Goal: Submit feedback/report problem

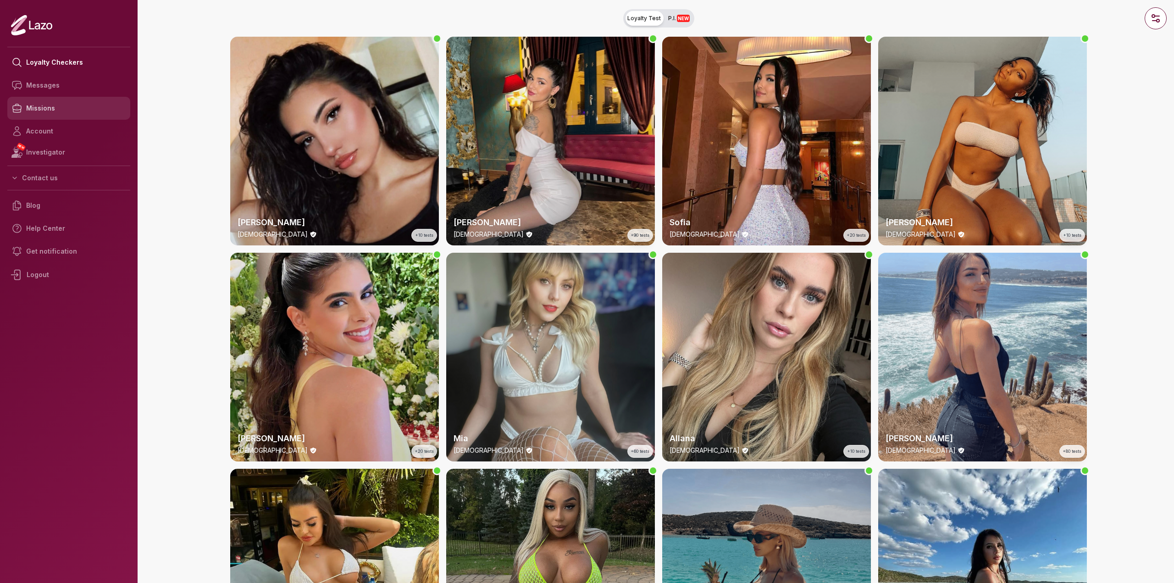
click at [61, 111] on link "Missions" at bounding box center [68, 108] width 123 height 23
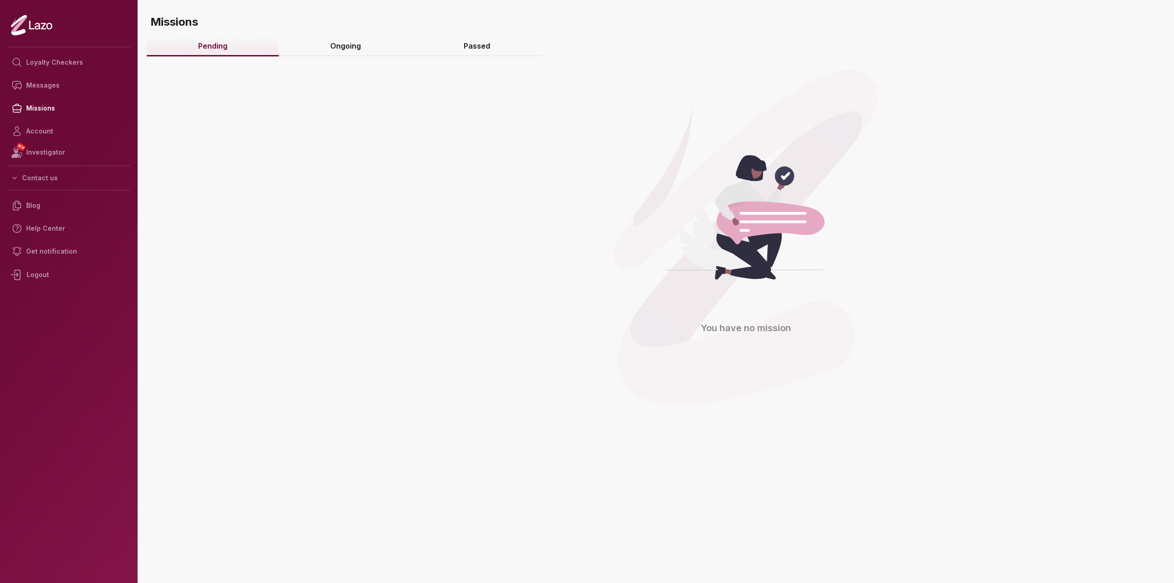
click at [331, 41] on link "Ongoing" at bounding box center [345, 47] width 133 height 20
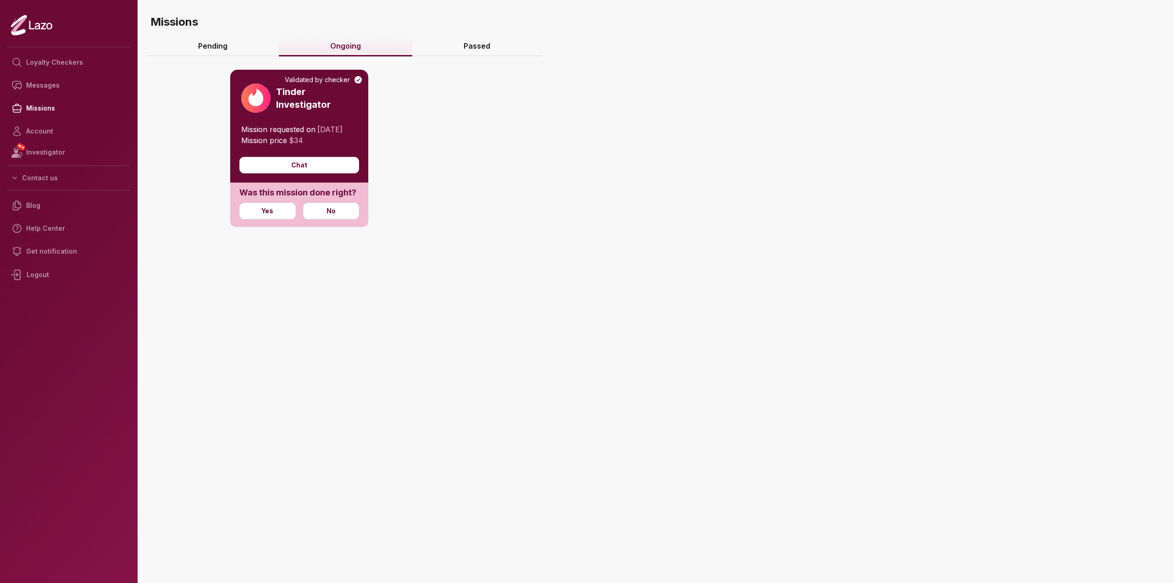
click at [272, 135] on p "Mission requested on [DATE]" at bounding box center [299, 129] width 116 height 11
click at [282, 91] on h3 "Tinder Investigator" at bounding box center [316, 98] width 81 height 26
click at [251, 101] on img at bounding box center [255, 97] width 29 height 29
click at [470, 45] on link "Passed" at bounding box center [476, 47] width 129 height 20
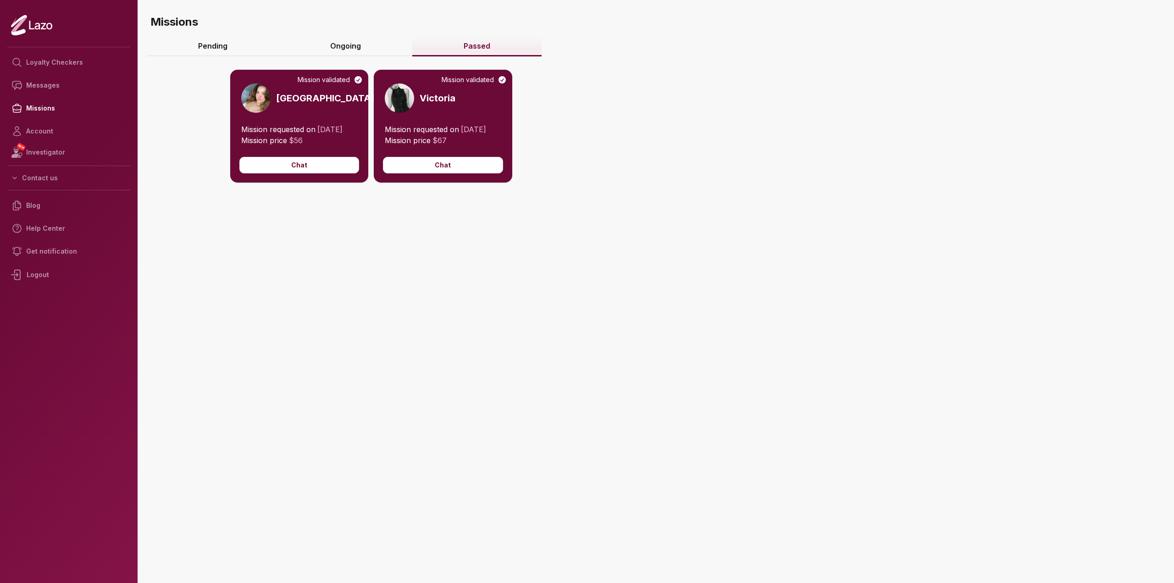
click at [344, 44] on link "Ongoing" at bounding box center [345, 47] width 133 height 20
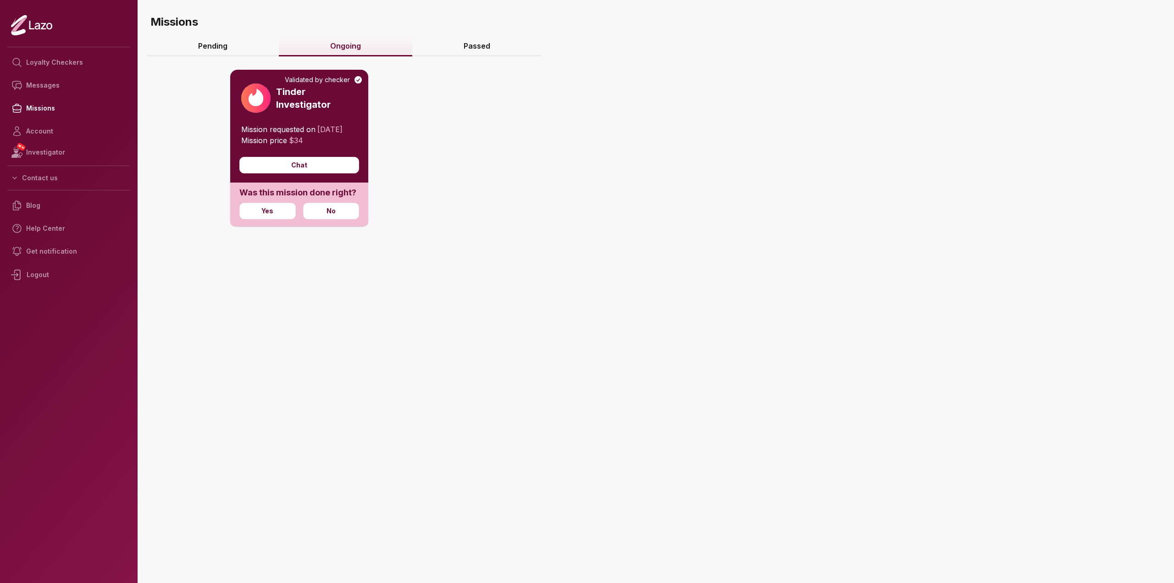
click at [280, 130] on span "Mission requested on" at bounding box center [278, 129] width 74 height 9
click at [295, 89] on h3 "Tinder Investigator" at bounding box center [316, 98] width 81 height 26
click at [315, 81] on div "Validated by checker" at bounding box center [324, 79] width 78 height 9
click at [360, 78] on icon at bounding box center [357, 79] width 7 height 7
click at [247, 104] on img at bounding box center [255, 97] width 29 height 29
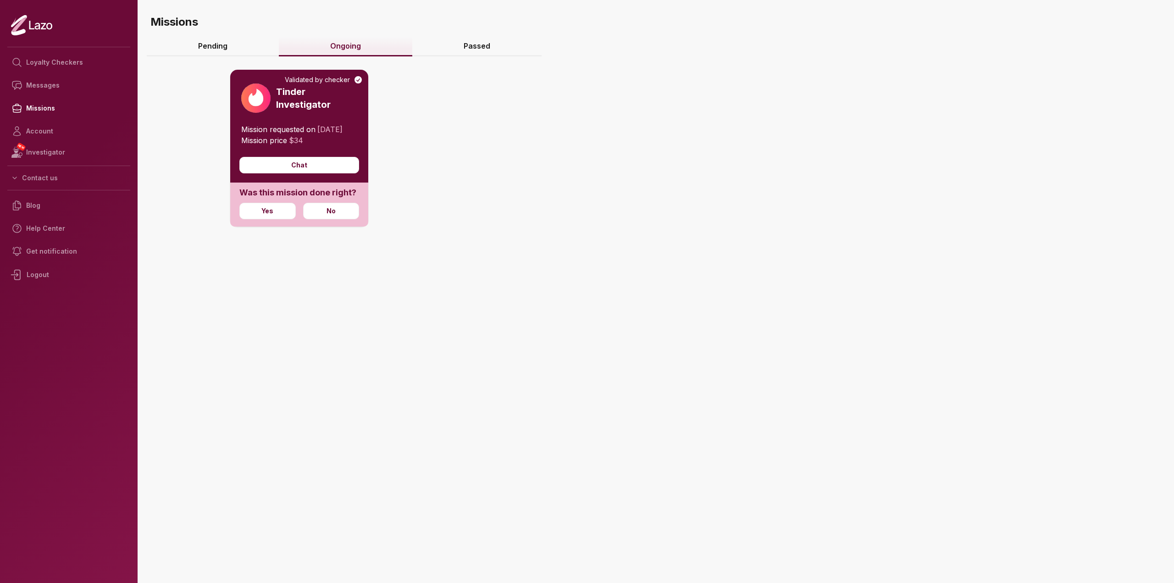
click at [295, 146] on p "Mission price $ 34" at bounding box center [299, 140] width 116 height 11
click at [299, 145] on span "$ 34" at bounding box center [296, 140] width 14 height 9
click at [256, 145] on span "Mission price" at bounding box center [264, 140] width 46 height 9
click at [278, 127] on span "Mission requested on" at bounding box center [278, 129] width 74 height 9
click at [37, 104] on link "Missions" at bounding box center [68, 108] width 123 height 23
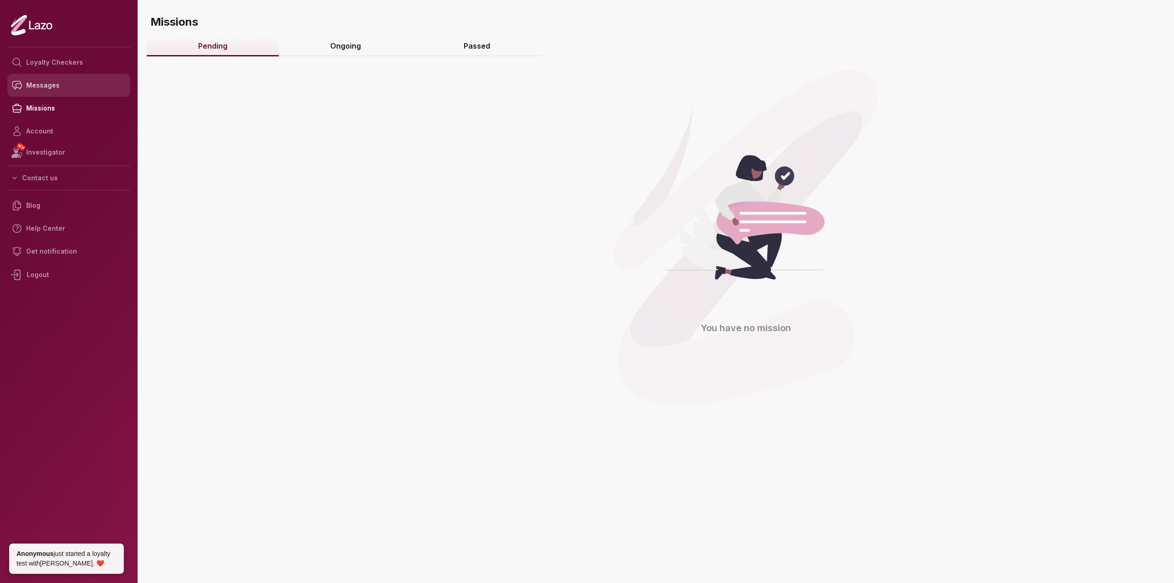
click at [35, 83] on link "Messages" at bounding box center [68, 85] width 123 height 23
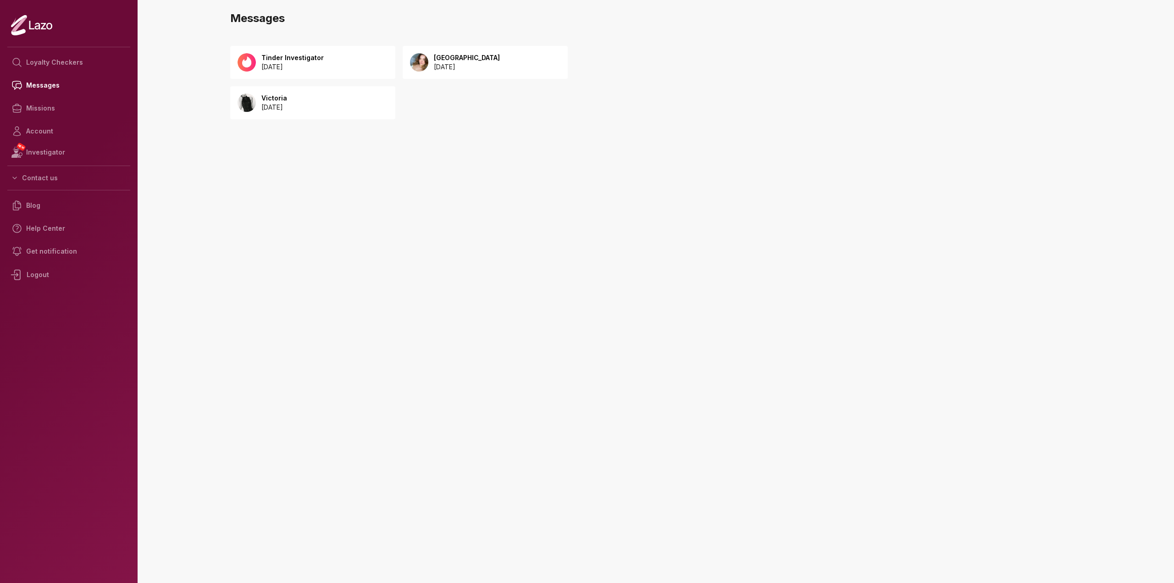
click at [346, 55] on div "Tinder Investigator 2025 August 12" at bounding box center [312, 62] width 165 height 33
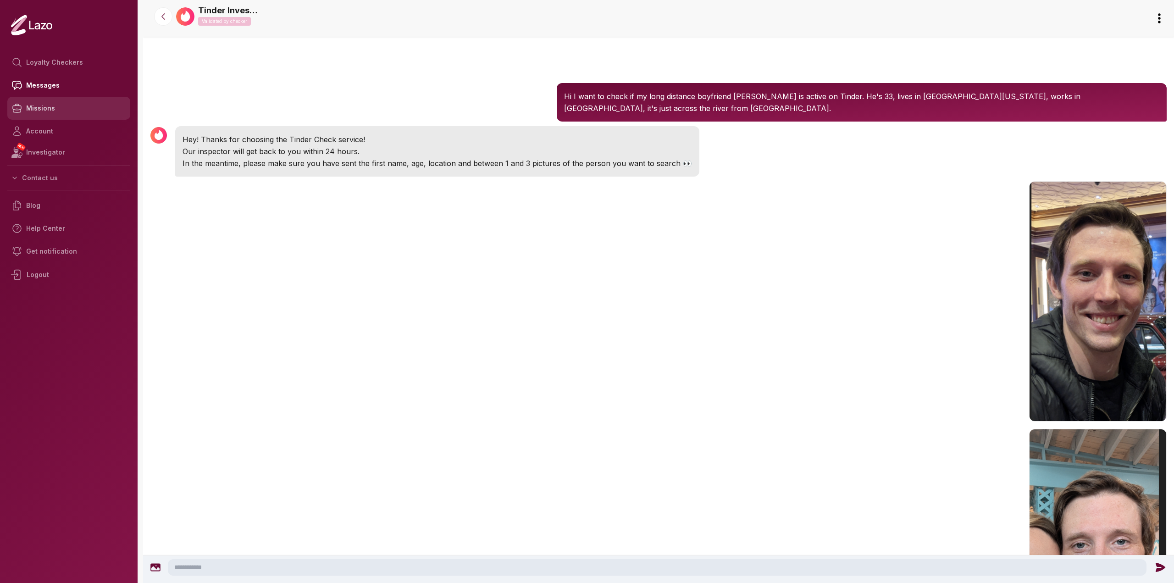
click at [51, 113] on link "Missions" at bounding box center [68, 108] width 123 height 23
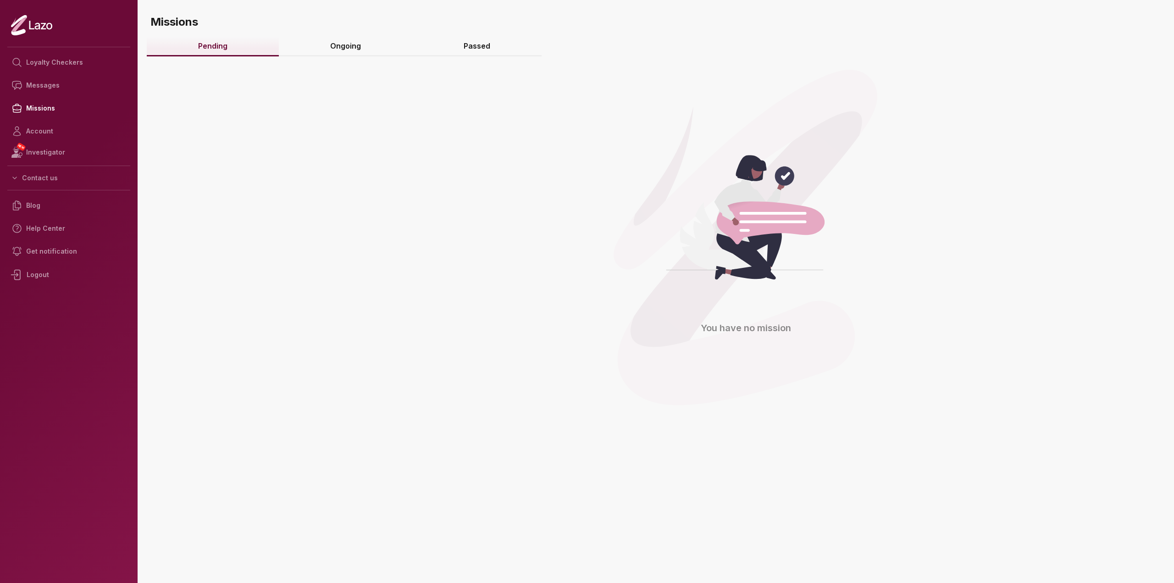
click at [333, 46] on link "Ongoing" at bounding box center [345, 47] width 133 height 20
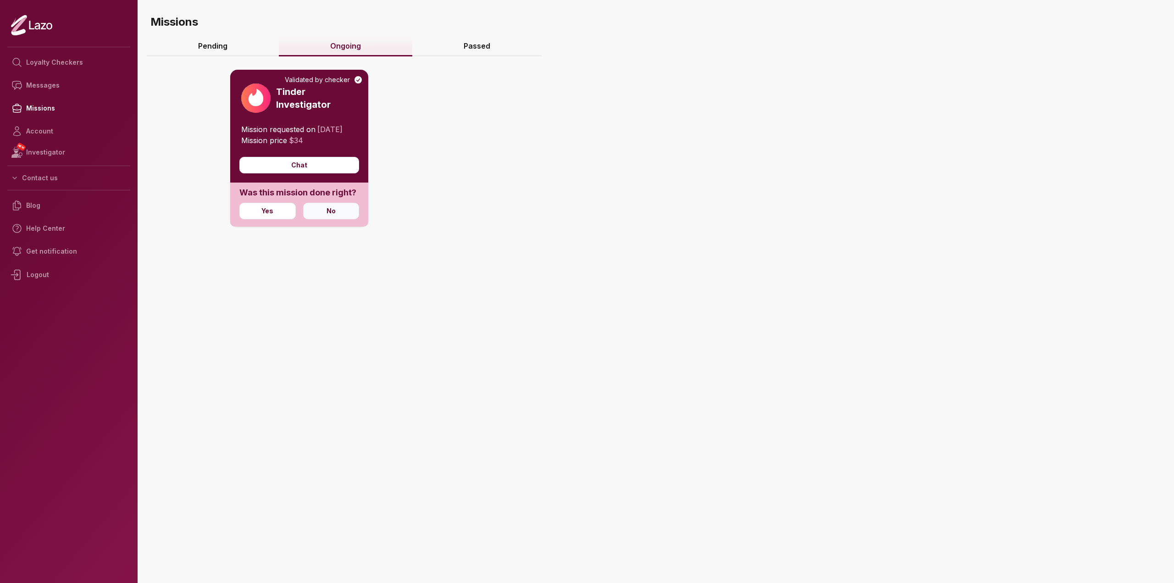
click at [346, 219] on button "No" at bounding box center [331, 211] width 56 height 17
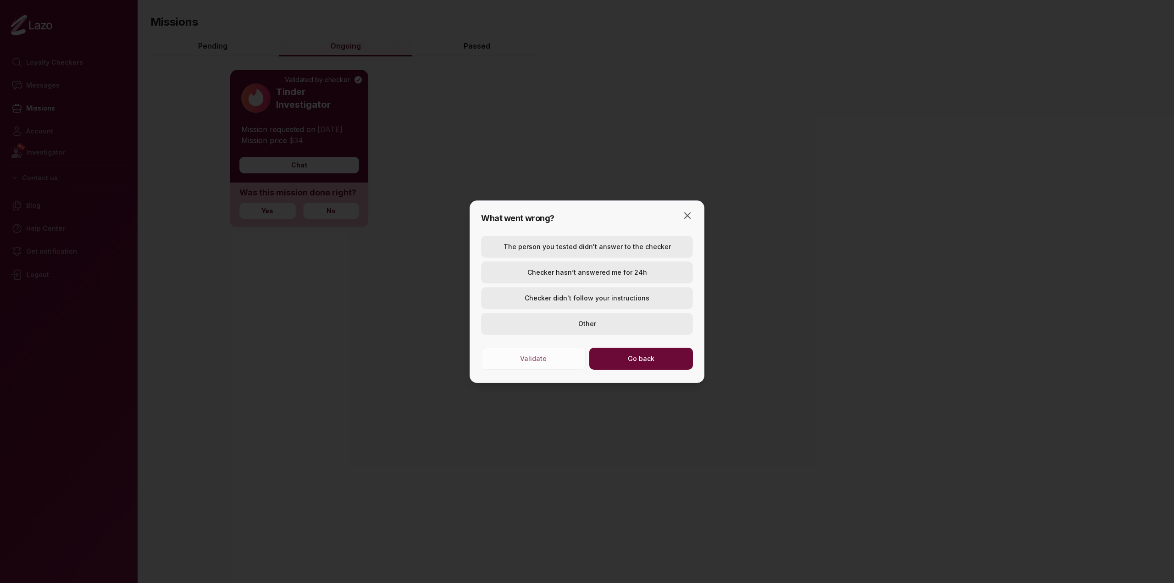
click at [618, 327] on button "Other" at bounding box center [587, 324] width 212 height 22
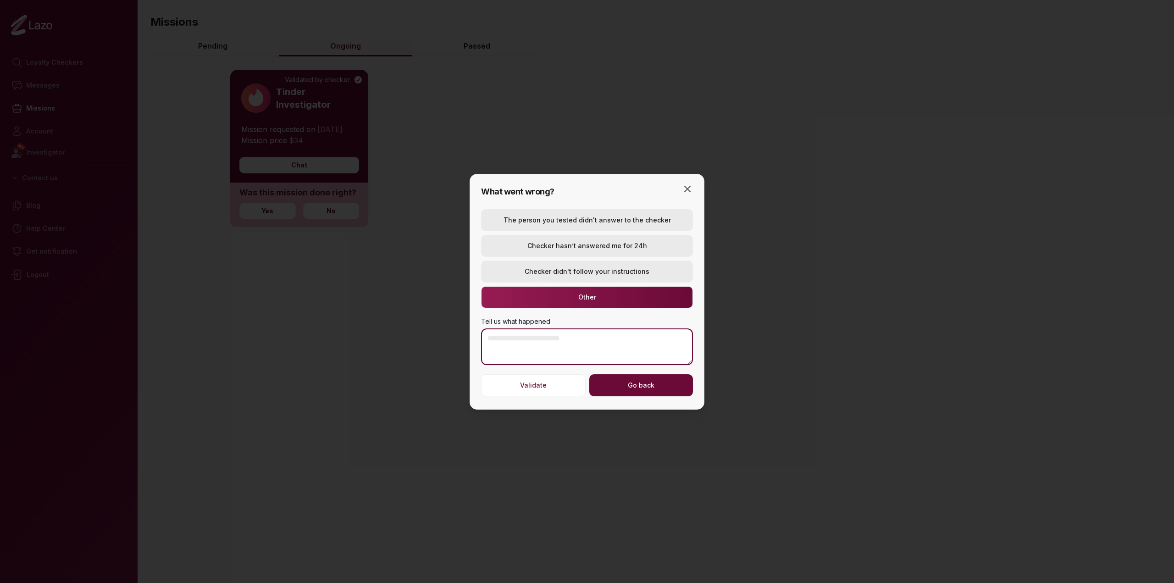
click at [561, 341] on textarea "Tell us what happened" at bounding box center [587, 346] width 212 height 37
type textarea "**********"
click at [603, 411] on div at bounding box center [587, 291] width 1174 height 583
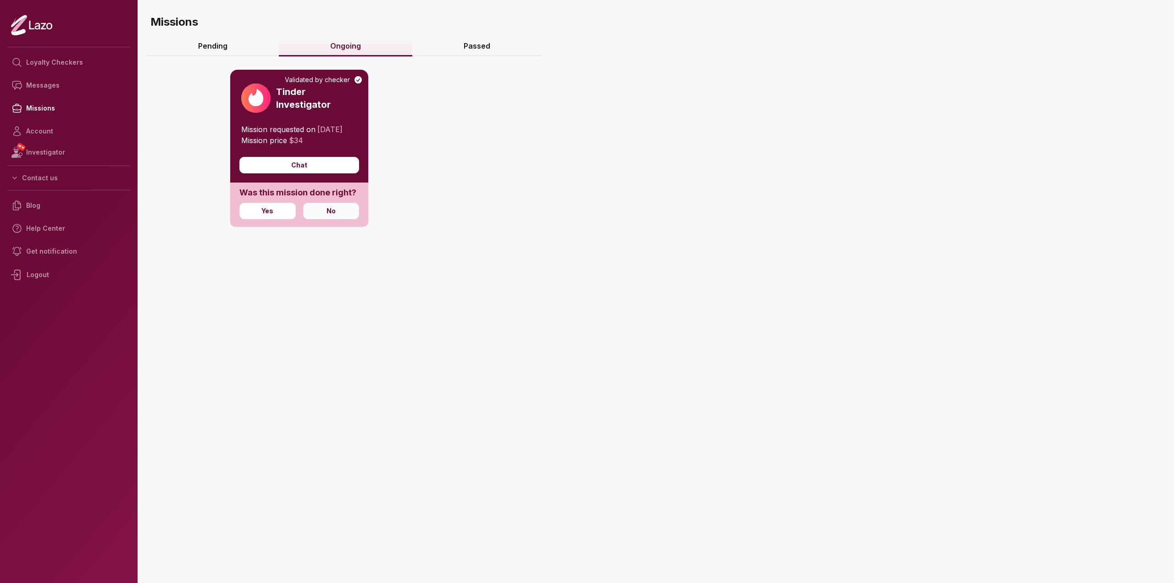
click at [338, 219] on button "No" at bounding box center [331, 211] width 56 height 17
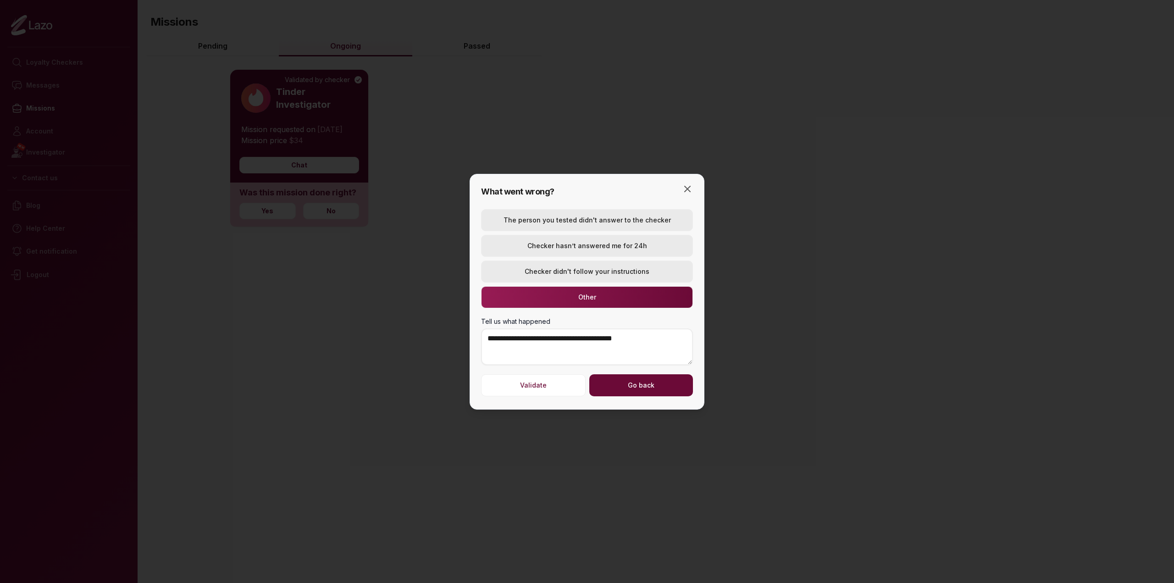
click at [630, 387] on button "Go back" at bounding box center [641, 385] width 104 height 22
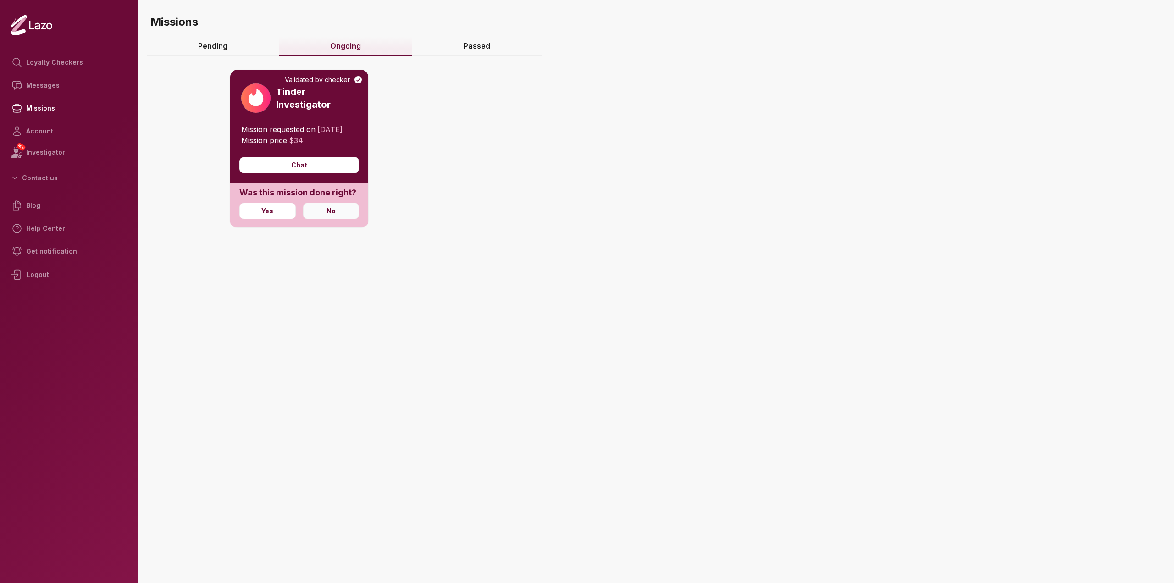
click at [348, 219] on button "No" at bounding box center [331, 211] width 56 height 17
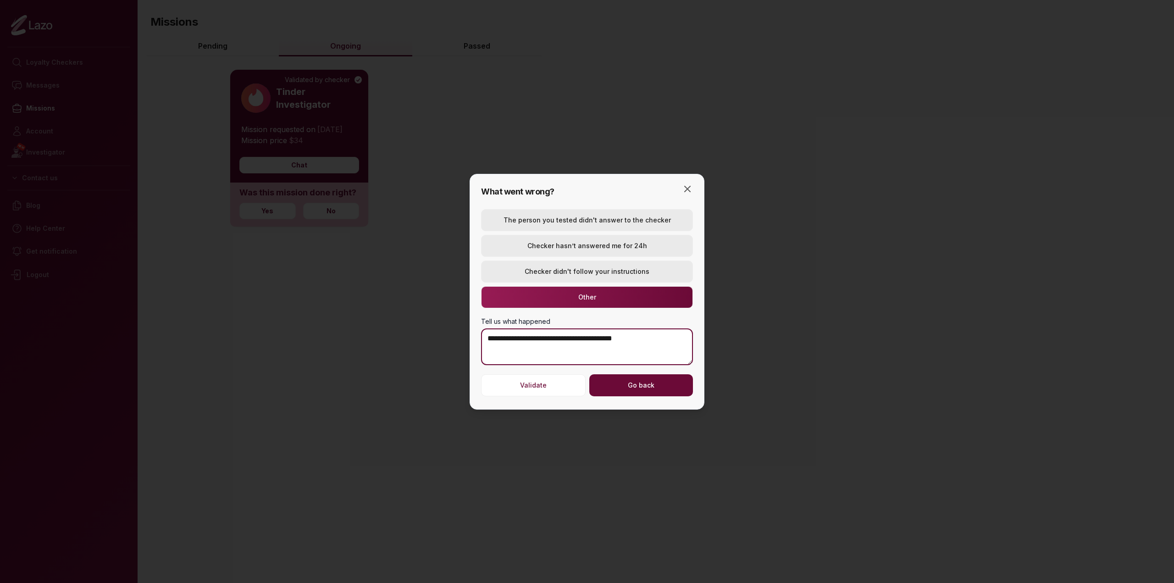
click at [615, 336] on textarea "**********" at bounding box center [587, 346] width 212 height 37
click at [552, 393] on button "Validate" at bounding box center [533, 385] width 105 height 22
